Goal: Transaction & Acquisition: Purchase product/service

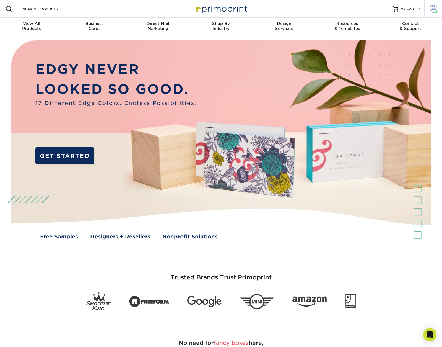
click at [432, 8] on span at bounding box center [434, 9] width 8 height 8
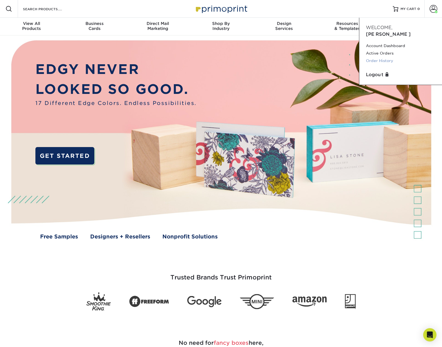
click at [374, 57] on link "Order History" at bounding box center [400, 60] width 69 height 7
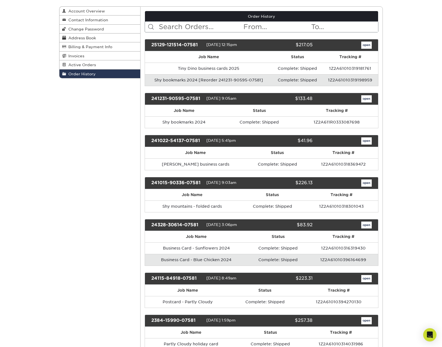
scroll to position [57, 0]
click at [364, 181] on link "open" at bounding box center [367, 182] width 11 height 7
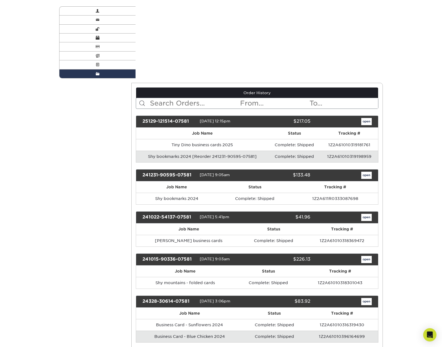
scroll to position [0, 0]
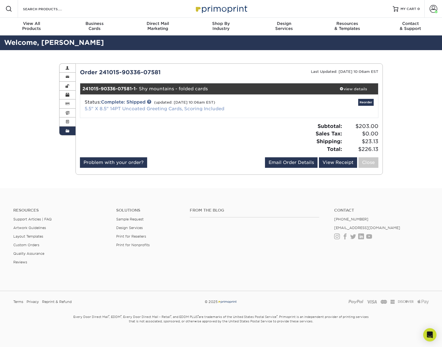
click at [128, 109] on link "5.5" X 8.5" 14PT Uncoated Greeting Cards, Scoring Included" at bounding box center [155, 108] width 140 height 5
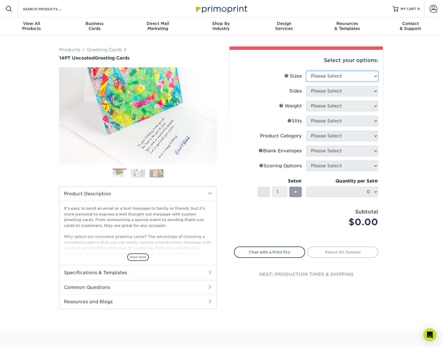
select select "5.50x8.50"
select select "32d3c223-f82c-492b-b915-ba065a00862f"
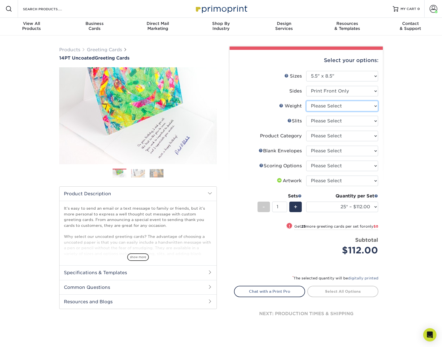
select select "14PT Uncoated"
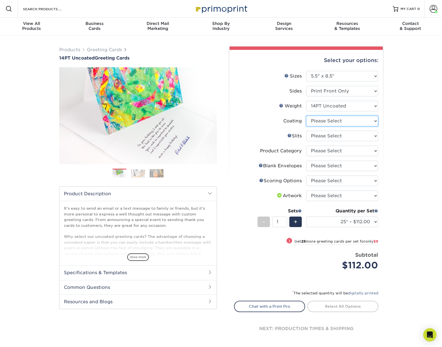
select select "3e7618de-abca-4bda-9f97-8b9129e913d8"
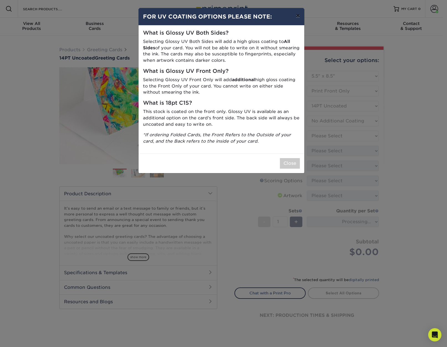
click at [297, 17] on button "×" at bounding box center [297, 16] width 13 height 16
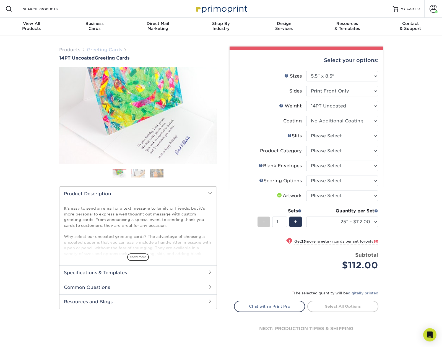
click at [97, 49] on link "Greeting Cards" at bounding box center [104, 49] width 35 height 5
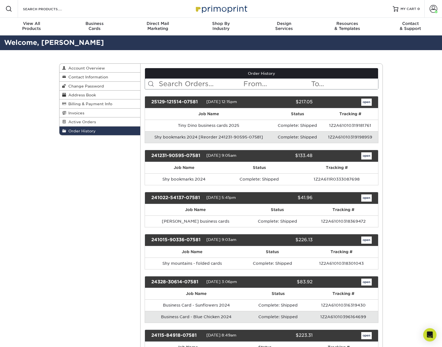
click at [367, 239] on link "open" at bounding box center [367, 239] width 11 height 7
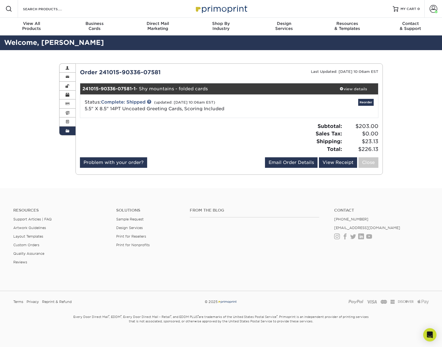
click at [251, 65] on div "Current Orders 0 Active 0 Missing Files" at bounding box center [230, 118] width 308 height 111
click at [433, 10] on span at bounding box center [434, 9] width 8 height 8
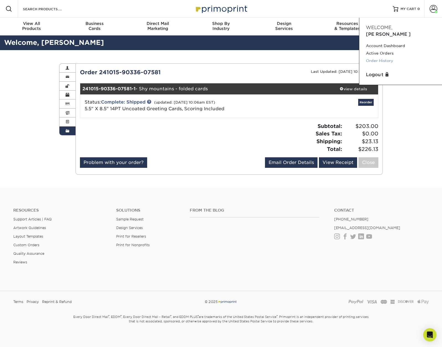
click at [373, 57] on link "Order History" at bounding box center [400, 60] width 69 height 7
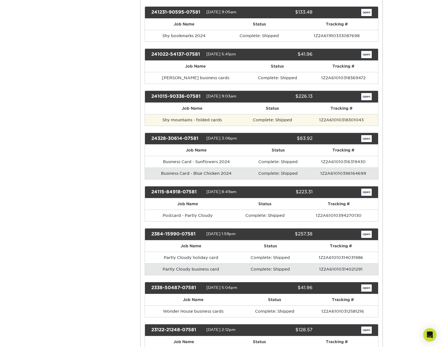
scroll to position [143, 0]
click at [364, 233] on link "open" at bounding box center [367, 234] width 11 height 7
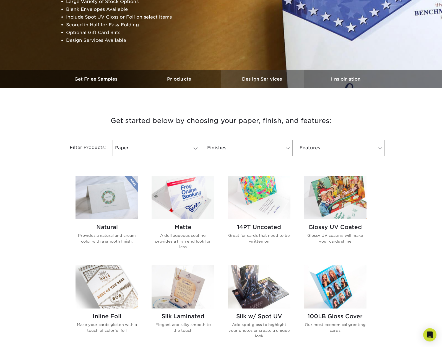
scroll to position [102, 0]
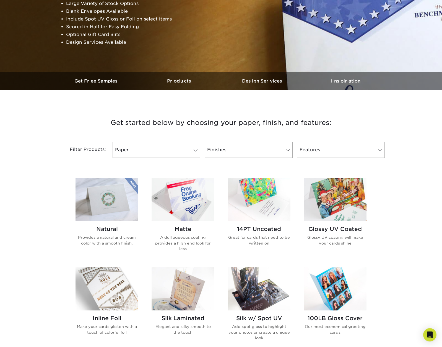
click at [188, 206] on img at bounding box center [183, 199] width 63 height 43
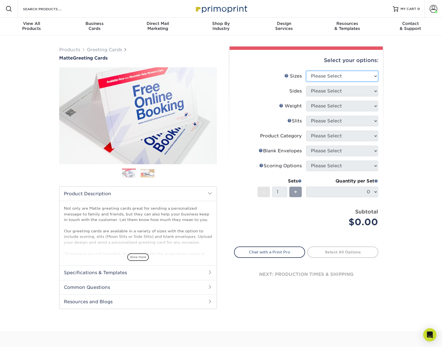
select select "5.50x8.50"
select select "32d3c223-f82c-492b-b915-ba065a00862f"
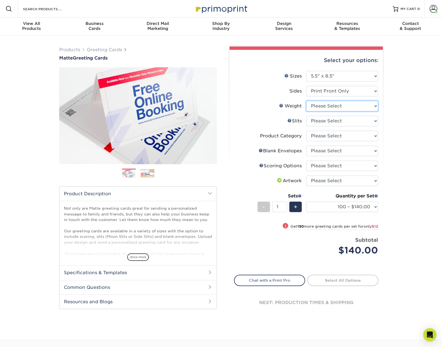
select select "14PT"
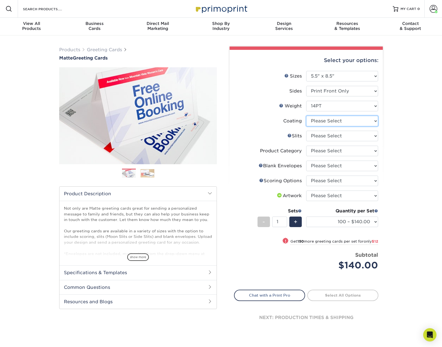
select select "121bb7b5-3b4d-429f-bd8d-bbf80e953313"
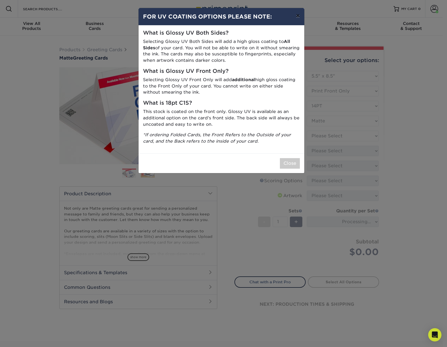
click at [297, 16] on button "×" at bounding box center [297, 16] width 13 height 16
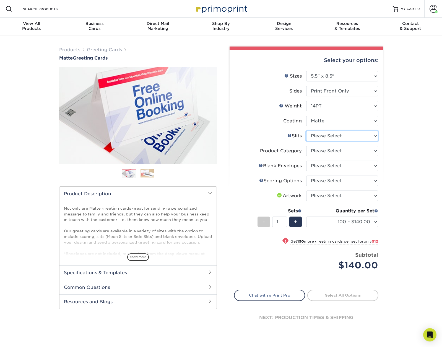
select select "c4055f3c-a707-4a99-931b-ce83690041fd"
select select "b7f8198f-f281-4438-a52e-cd7a5c5c0cfc"
select select "9f137334-7cf0-4a73-8a74-a4df662606ea"
select select "b23166fa-223a-4016-b2d3-d3438452c7d9"
select select "upload"
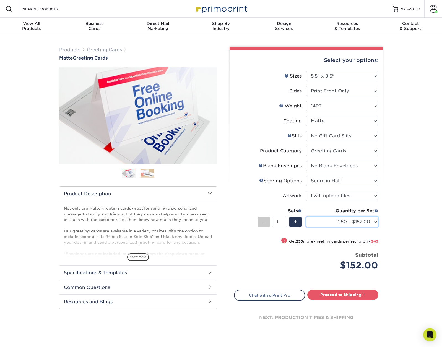
select select "500 – $195.00"
click at [331, 294] on link "Proceed to Shipping" at bounding box center [343, 295] width 71 height 10
type input "Set 1"
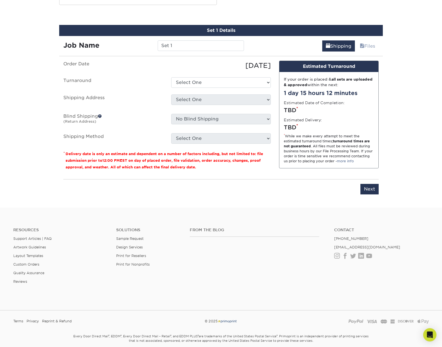
scroll to position [304, 0]
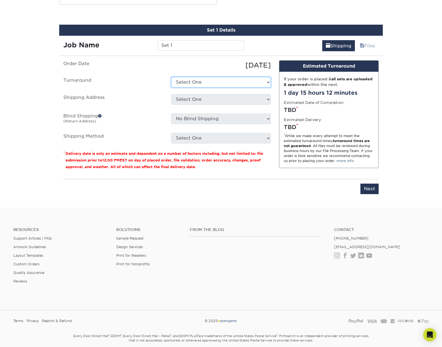
select select "ed4208e7-bd23-4c9e-aa24-559c5095425c"
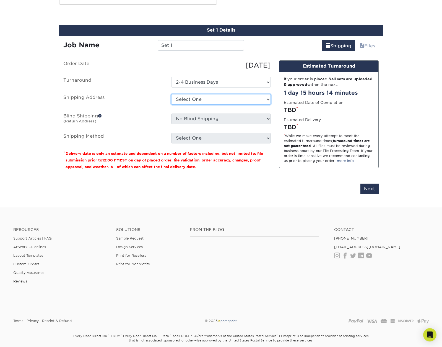
select select "34909"
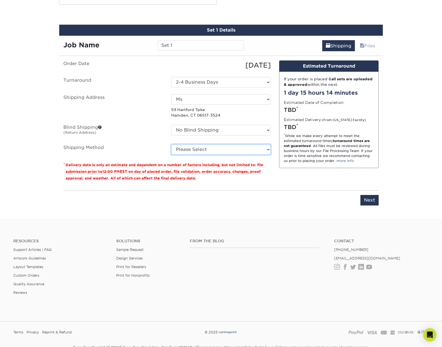
select select "03"
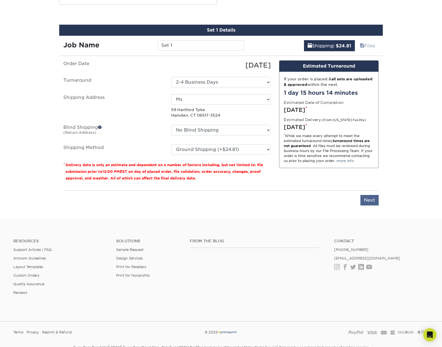
click at [370, 199] on input "Next" at bounding box center [370, 200] width 18 height 11
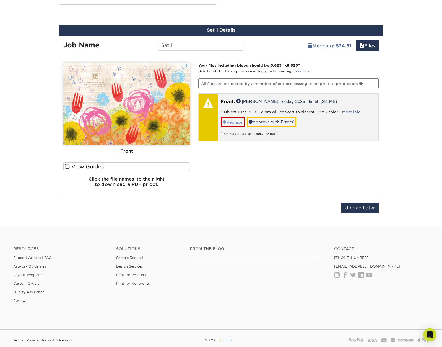
click at [233, 122] on link "Replace" at bounding box center [233, 122] width 24 height 10
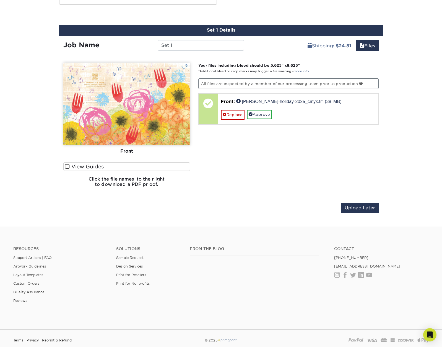
click at [66, 166] on span at bounding box center [67, 166] width 5 height 5
click at [0, 0] on input "View Guides" at bounding box center [0, 0] width 0 height 0
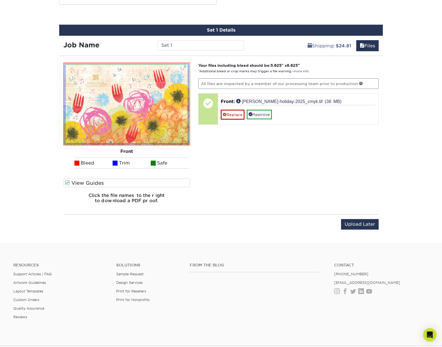
click at [66, 166] on ul "Bleed Trim Safe" at bounding box center [126, 163] width 127 height 11
click at [67, 182] on span at bounding box center [67, 182] width 5 height 5
click at [0, 0] on input "View Guides" at bounding box center [0, 0] width 0 height 0
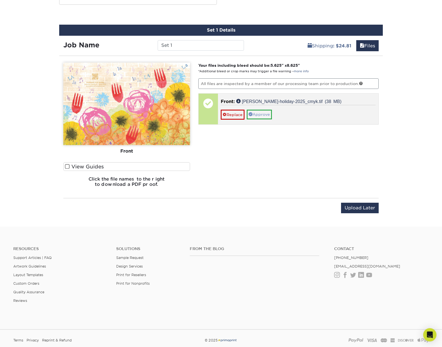
click at [263, 112] on link "Approve" at bounding box center [259, 114] width 25 height 9
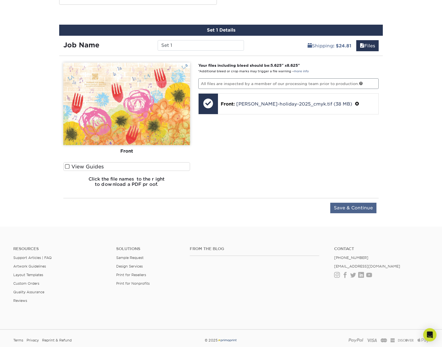
click at [344, 207] on input "Save & Continue" at bounding box center [354, 208] width 46 height 11
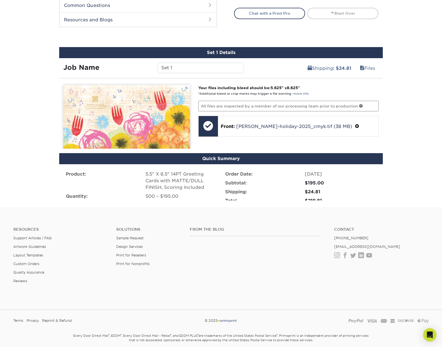
scroll to position [276, 0]
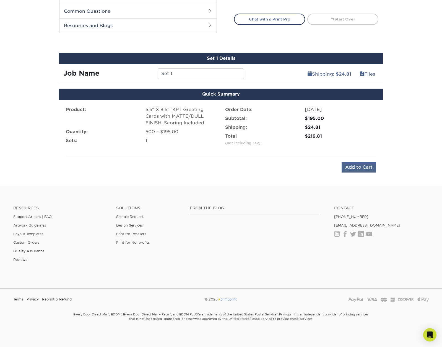
click at [361, 168] on input "Add to Cart" at bounding box center [359, 167] width 35 height 11
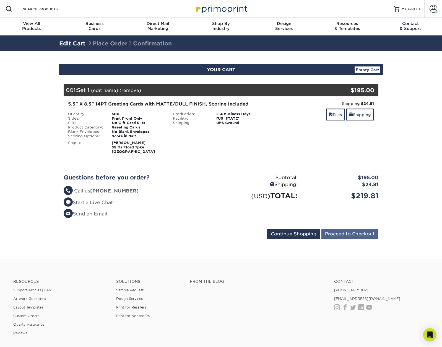
click at [351, 232] on input "Proceed to Checkout" at bounding box center [350, 234] width 57 height 11
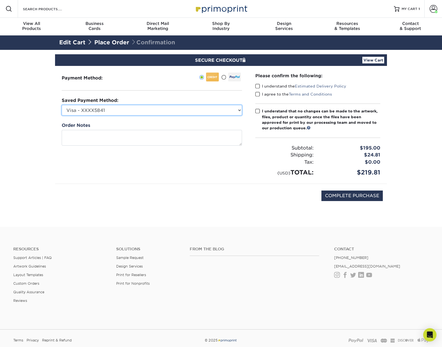
select select
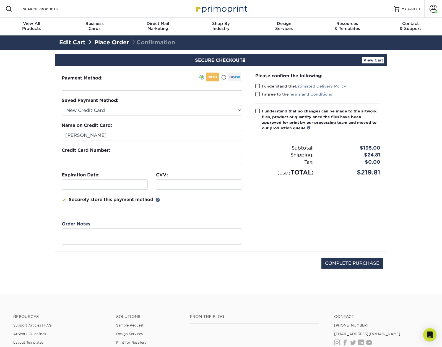
click at [63, 200] on span at bounding box center [64, 199] width 5 height 5
click at [0, 0] on input "Securely store this payment method" at bounding box center [0, 0] width 0 height 0
click at [258, 86] on span at bounding box center [258, 86] width 5 height 5
click at [0, 0] on input "I understand the Estimated Delivery Policy" at bounding box center [0, 0] width 0 height 0
click at [259, 94] on span at bounding box center [258, 94] width 5 height 5
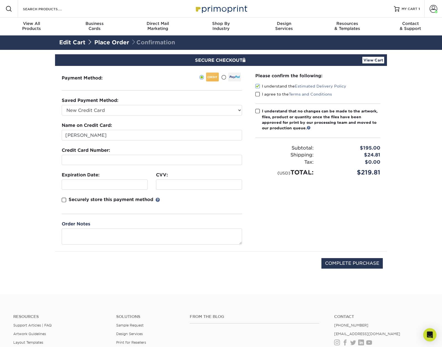
click at [0, 0] on input "I agree to the Terms and Conditions" at bounding box center [0, 0] width 0 height 0
click at [258, 109] on span at bounding box center [258, 111] width 5 height 5
click at [0, 0] on input "I understand that no changes can be made to the artwork, files, product or quan…" at bounding box center [0, 0] width 0 height 0
click at [357, 261] on input "COMPLETE PURCHASE" at bounding box center [352, 263] width 61 height 11
type input "PROCESSING, PLEASE WAIT..."
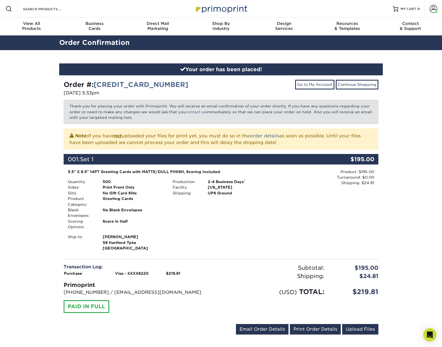
click at [401, 191] on div "Your order has been placed! Order #: [CREDIT_CARD_NUMBER] [DATE] 5:53pm Go to M…" at bounding box center [221, 202] width 442 height 304
